Goal: Transaction & Acquisition: Obtain resource

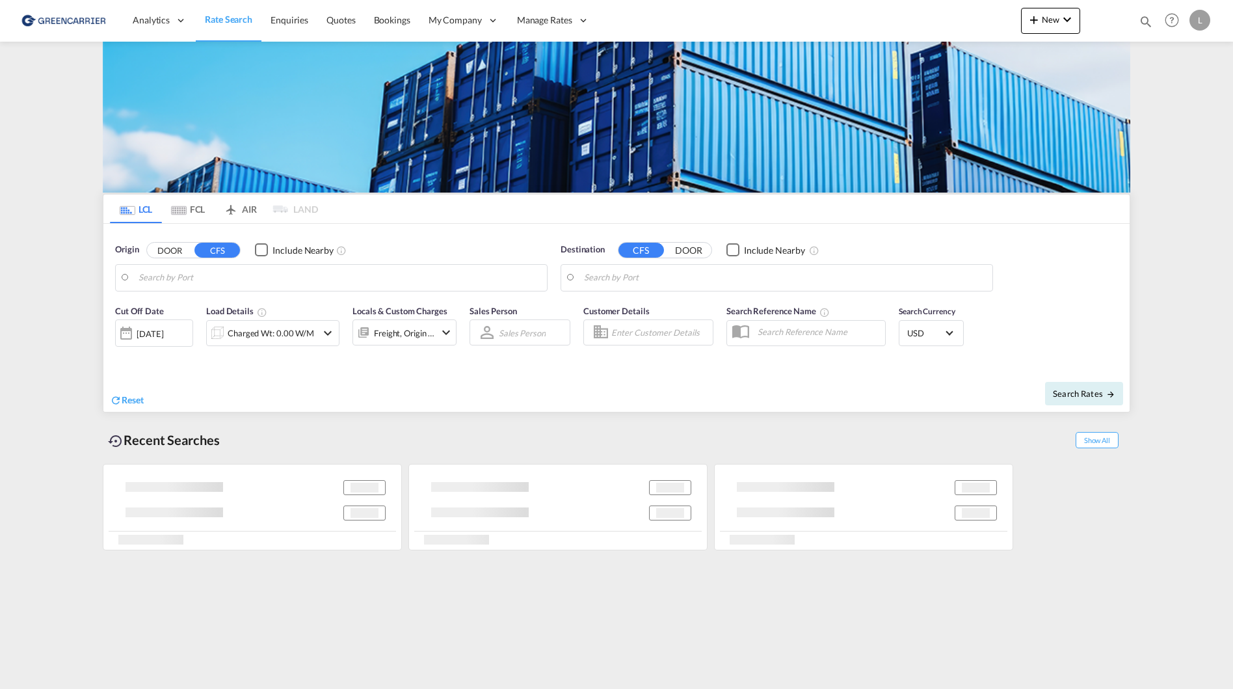
type input "[GEOGRAPHIC_DATA], NOOSL"
click at [267, 276] on input "[GEOGRAPHIC_DATA], NOOSL" at bounding box center [340, 278] width 402 height 20
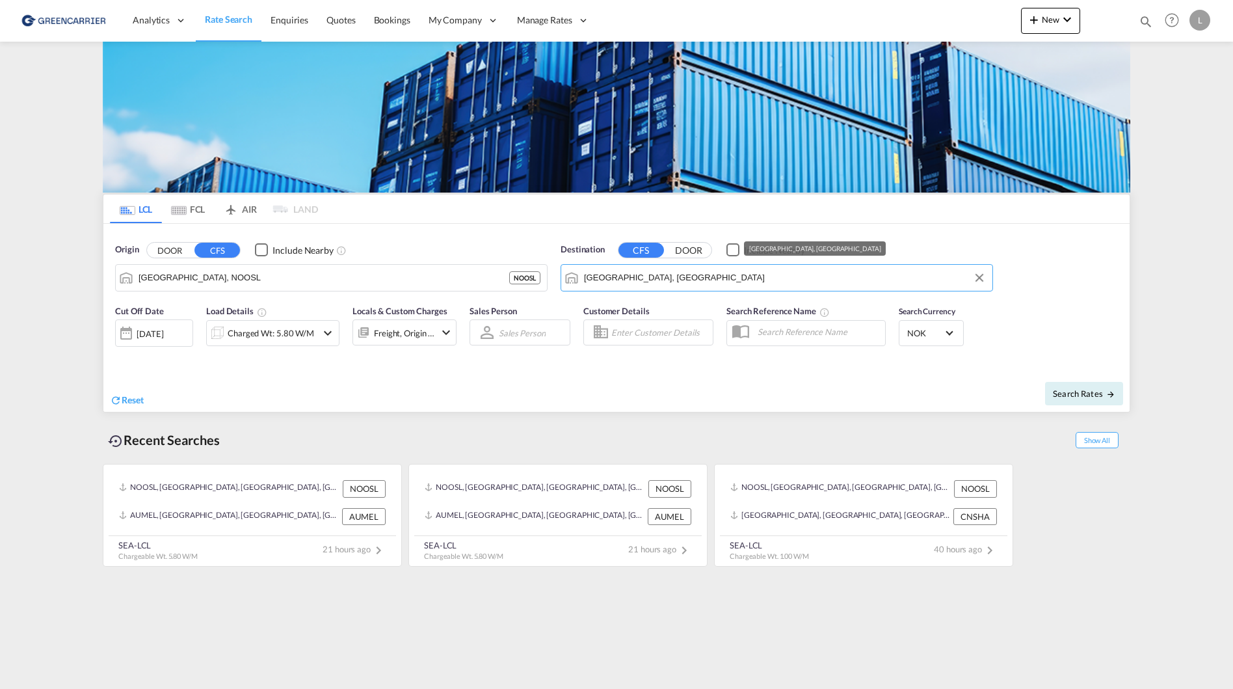
click at [691, 273] on input "[GEOGRAPHIC_DATA], [GEOGRAPHIC_DATA]" at bounding box center [785, 278] width 402 height 20
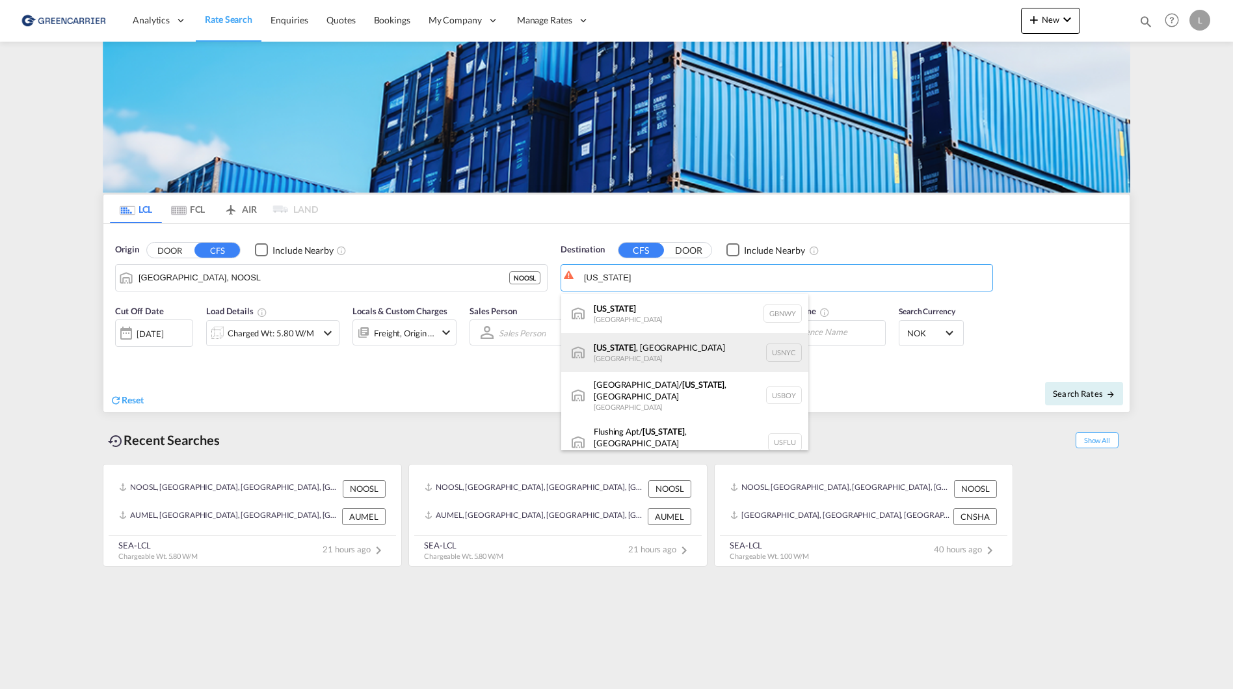
click at [675, 354] on div "[US_STATE] , [GEOGRAPHIC_DATA] [GEOGRAPHIC_DATA] USNYC" at bounding box center [684, 352] width 247 height 39
type input "[US_STATE], [GEOGRAPHIC_DATA], USNYC"
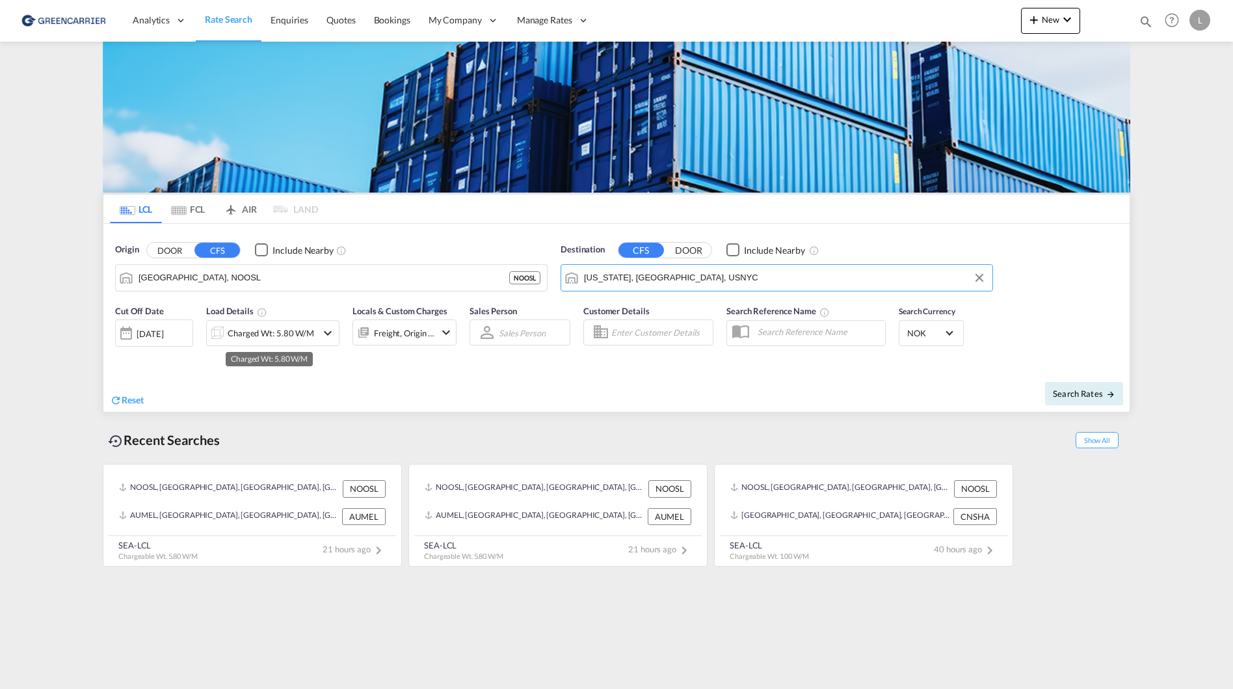
click at [239, 337] on div "Charged Wt: 5.80 W/M" at bounding box center [271, 333] width 87 height 18
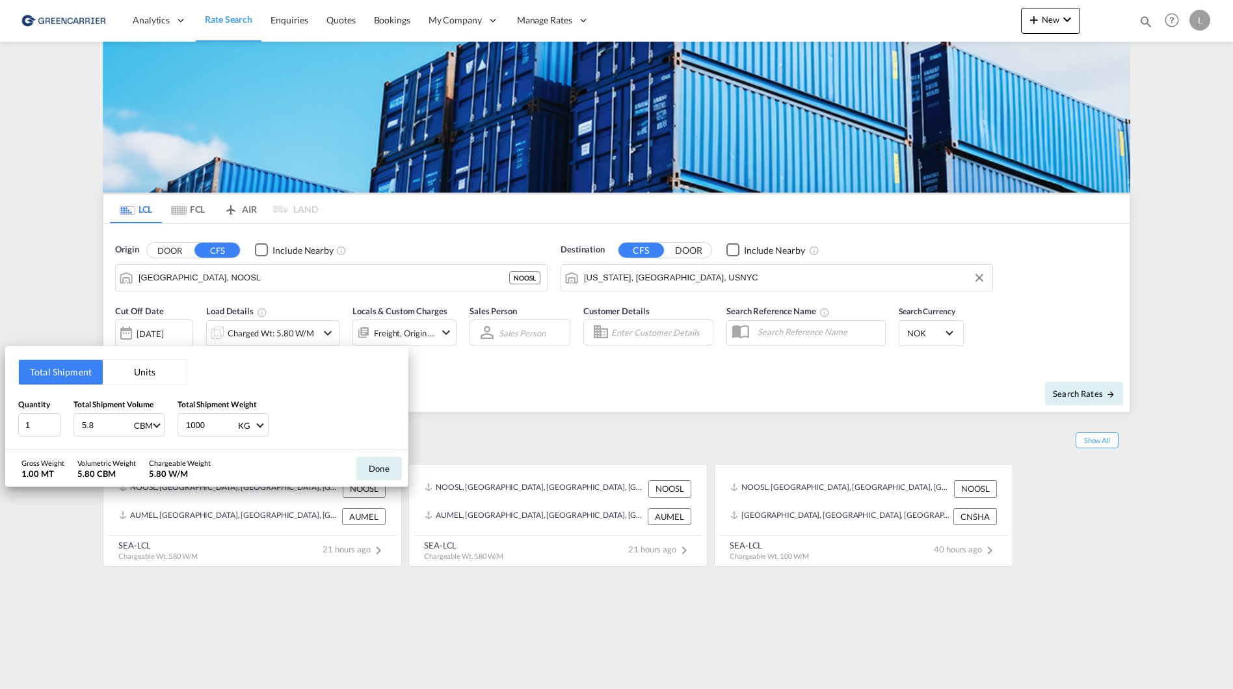
drag, startPoint x: 102, startPoint y: 426, endPoint x: -30, endPoint y: 410, distance: 133.0
click at [0, 410] on html "Analytics Reports Dashboard Rate Search Enquiries Quotes" at bounding box center [616, 344] width 1233 height 689
type input "12"
drag, startPoint x: 221, startPoint y: 422, endPoint x: 134, endPoint y: 411, distance: 87.9
click at [134, 411] on div "Quantity 1 Total Shipment Volume 12 CBM CBM CFT Total Shipment Weight 1000 KG K…" at bounding box center [206, 417] width 377 height 39
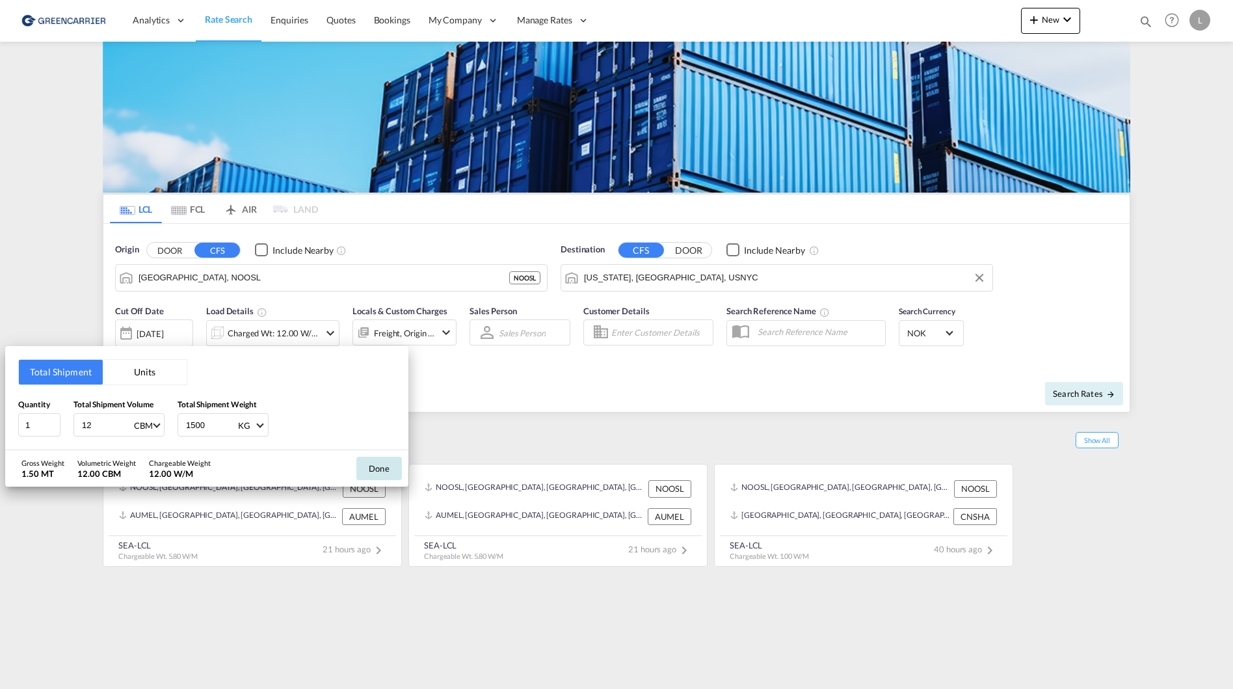
type input "1500"
click at [397, 460] on button "Done" at bounding box center [379, 468] width 46 height 23
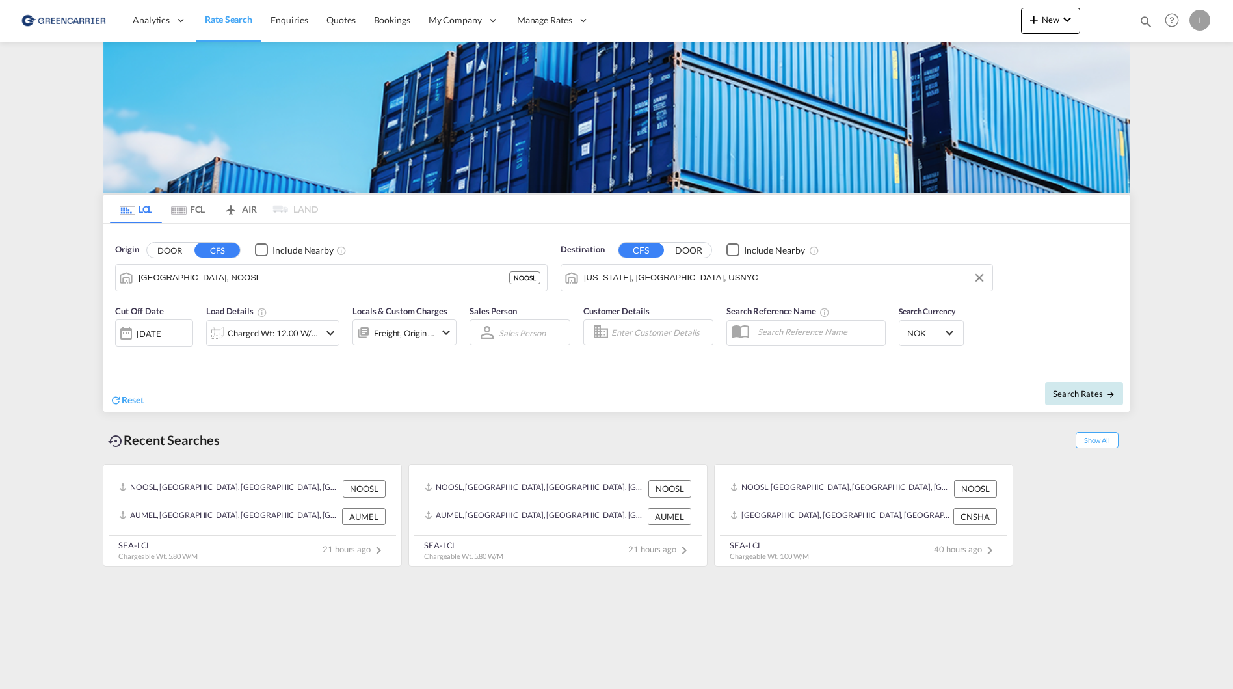
click at [1071, 386] on button "Search Rates" at bounding box center [1084, 393] width 78 height 23
type input "NOOSL to USNYC / [DATE]"
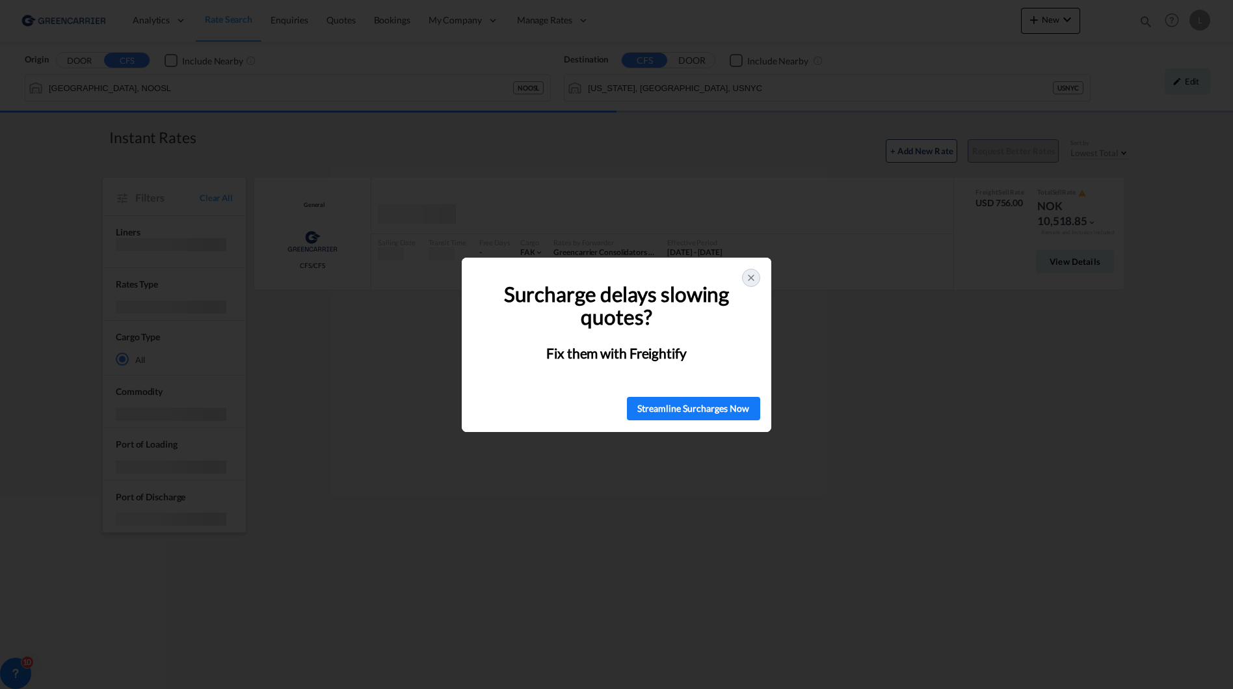
click at [753, 271] on div at bounding box center [751, 278] width 18 height 18
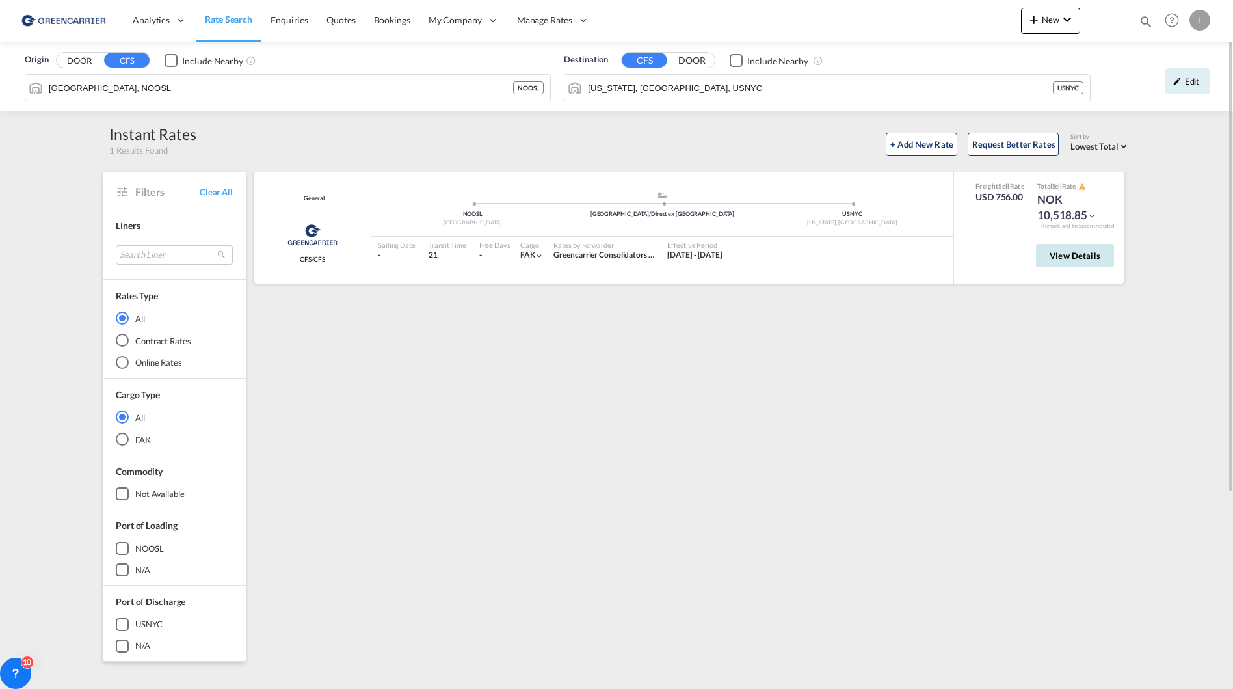
click at [1069, 254] on span "View Details" at bounding box center [1075, 255] width 51 height 10
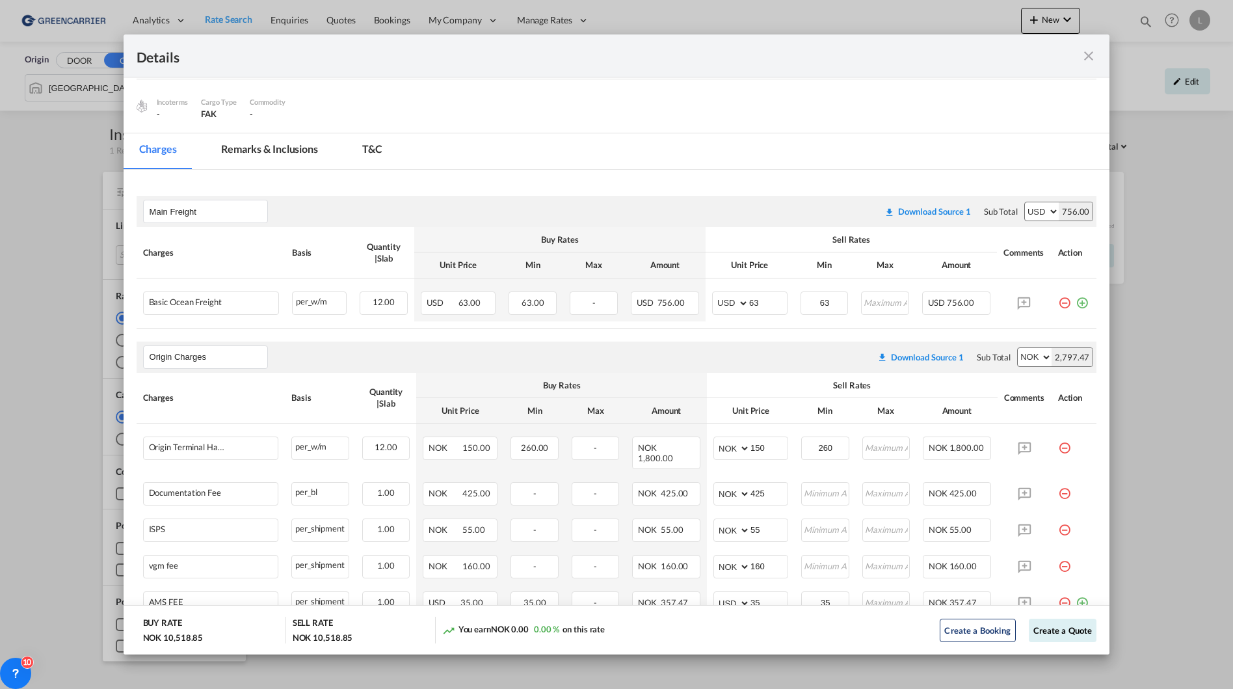
scroll to position [210, 0]
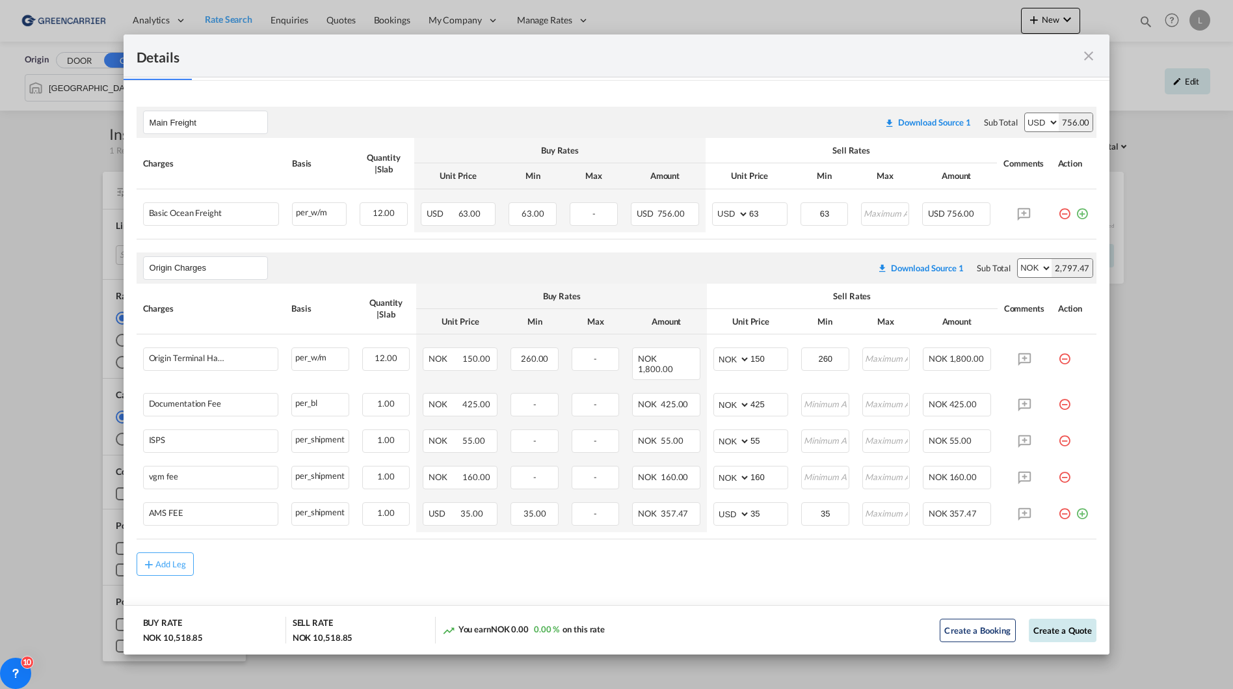
click at [1048, 630] on button "Create a Quote" at bounding box center [1063, 630] width 68 height 23
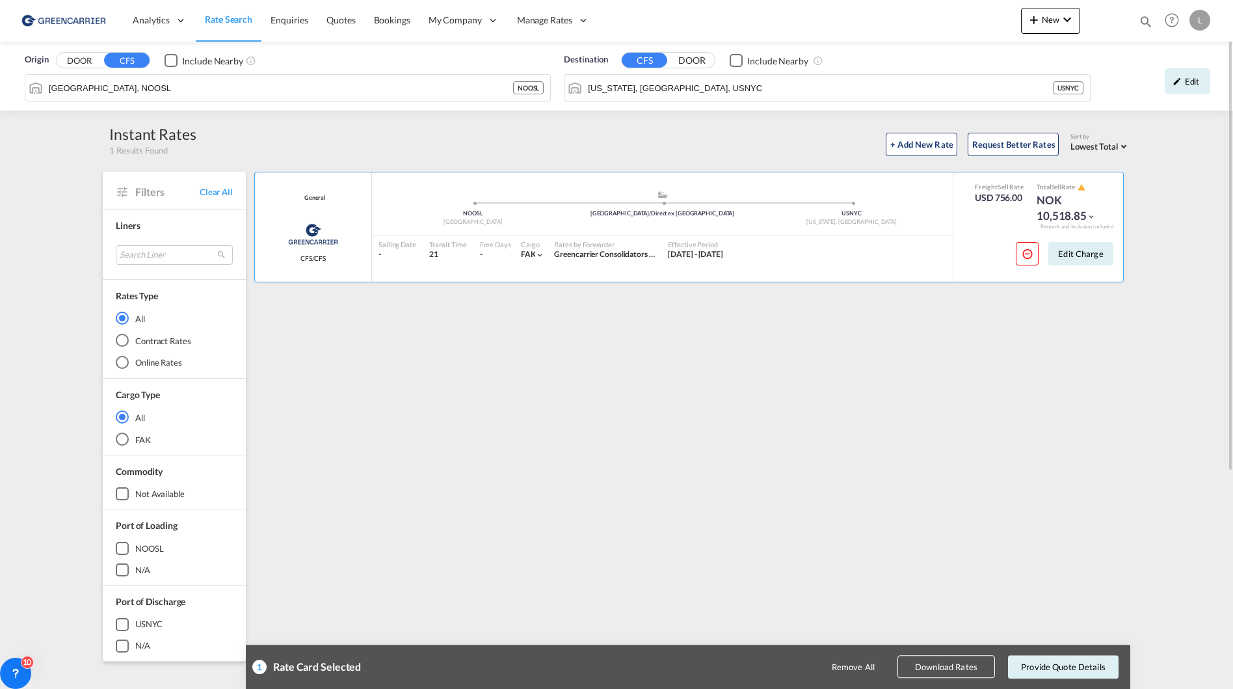
click at [968, 668] on button "Download Rates" at bounding box center [947, 667] width 98 height 23
drag, startPoint x: 1080, startPoint y: 485, endPoint x: 1070, endPoint y: 468, distance: 20.4
click at [1078, 482] on div "General Greencarrier Consolidators CFS/CFS added by you .a{fill:#aaa8ad;} .a{fi…" at bounding box center [691, 562] width 878 height 780
